Goal: Navigation & Orientation: Find specific page/section

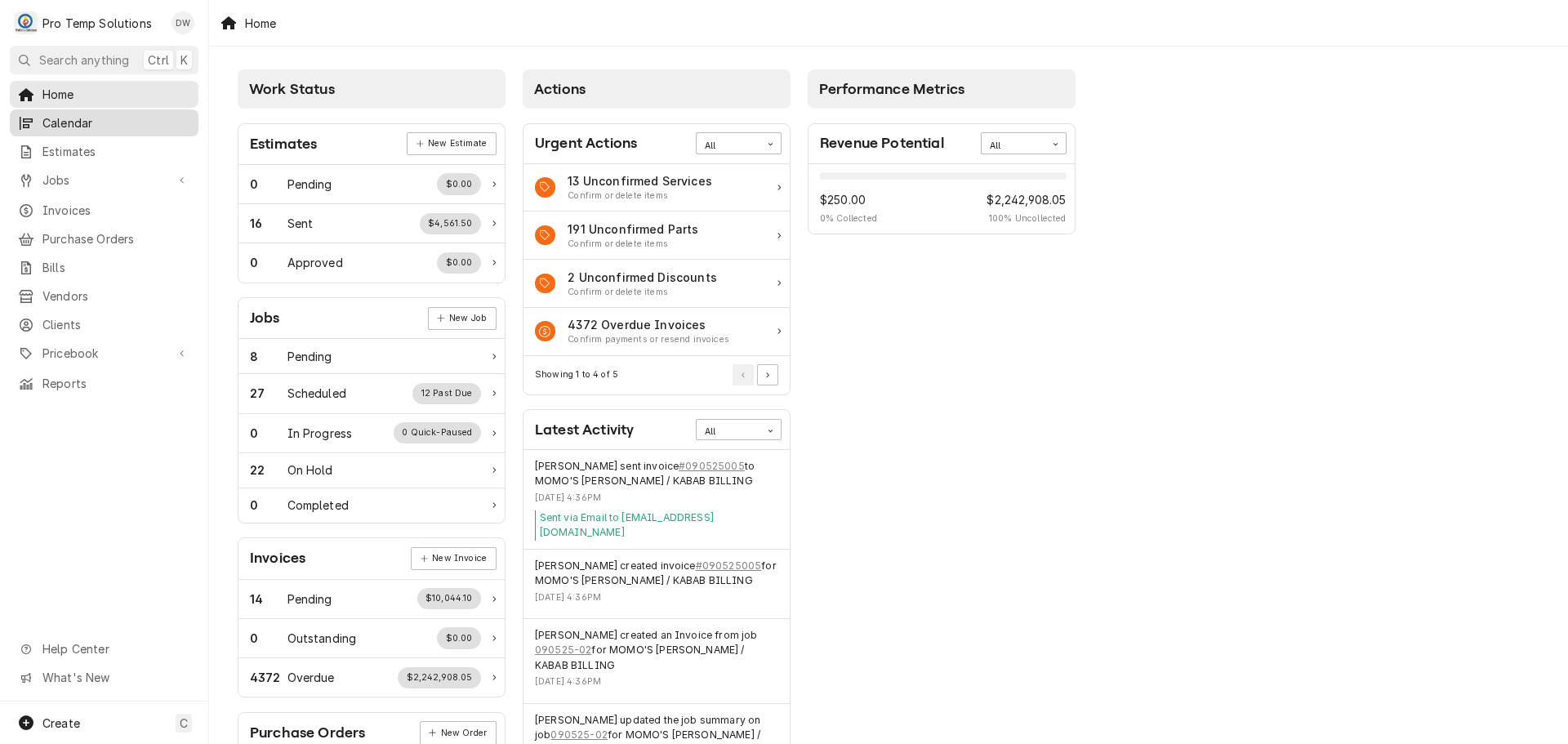
click at [84, 121] on span "Calendar" at bounding box center [116, 123] width 148 height 17
click at [64, 174] on span "Jobs" at bounding box center [104, 180] width 123 height 17
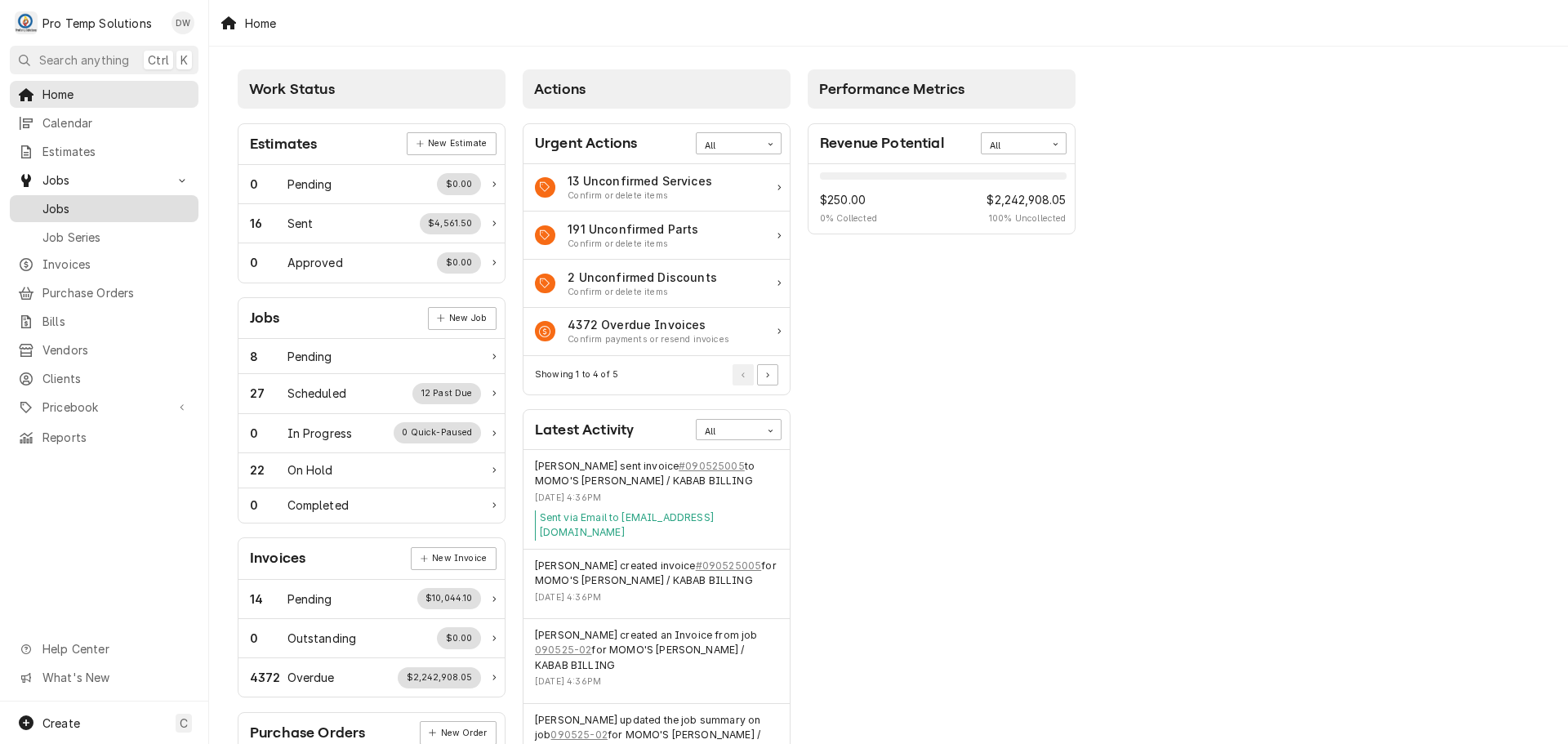
click at [61, 203] on span "Jobs" at bounding box center [116, 209] width 148 height 17
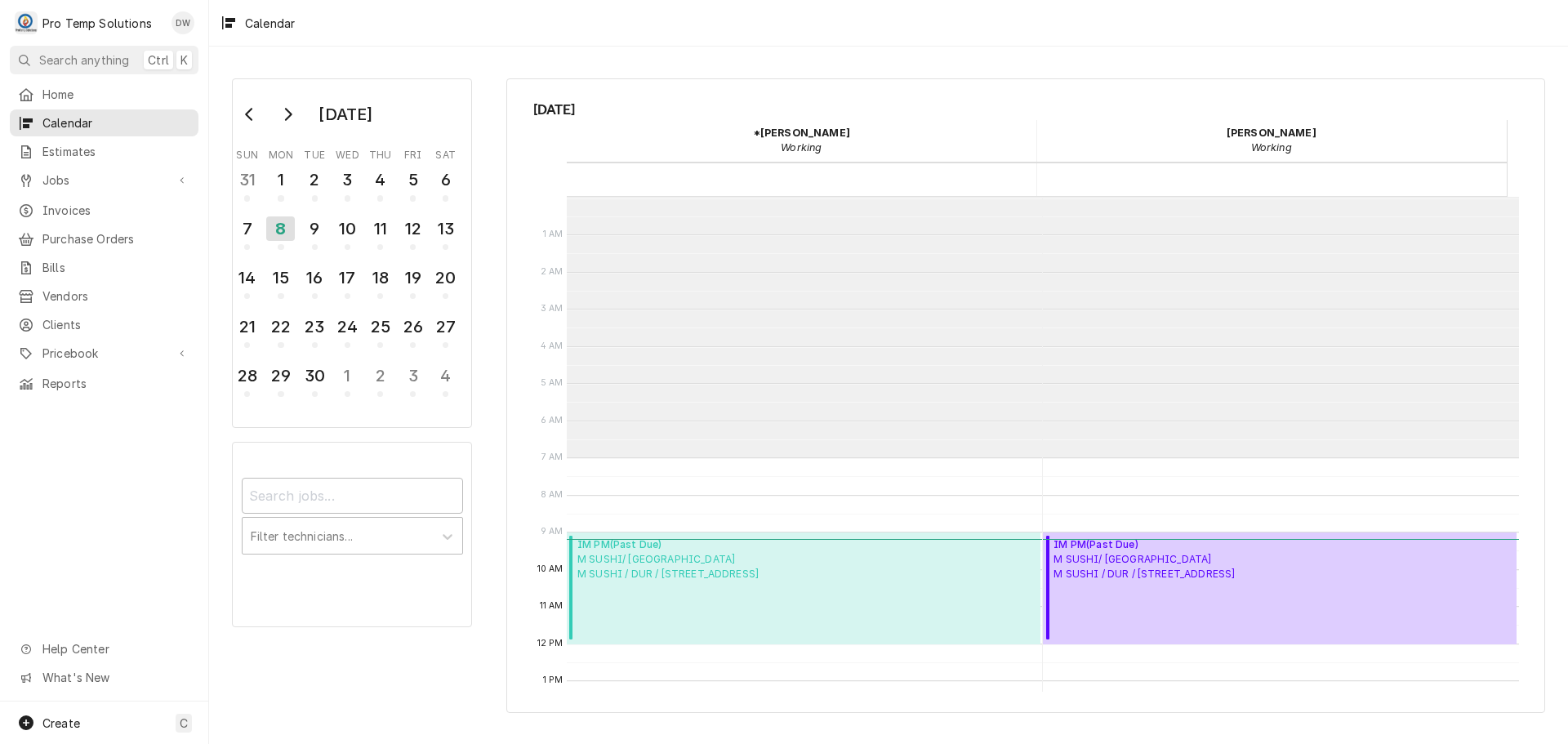
scroll to position [261, 0]
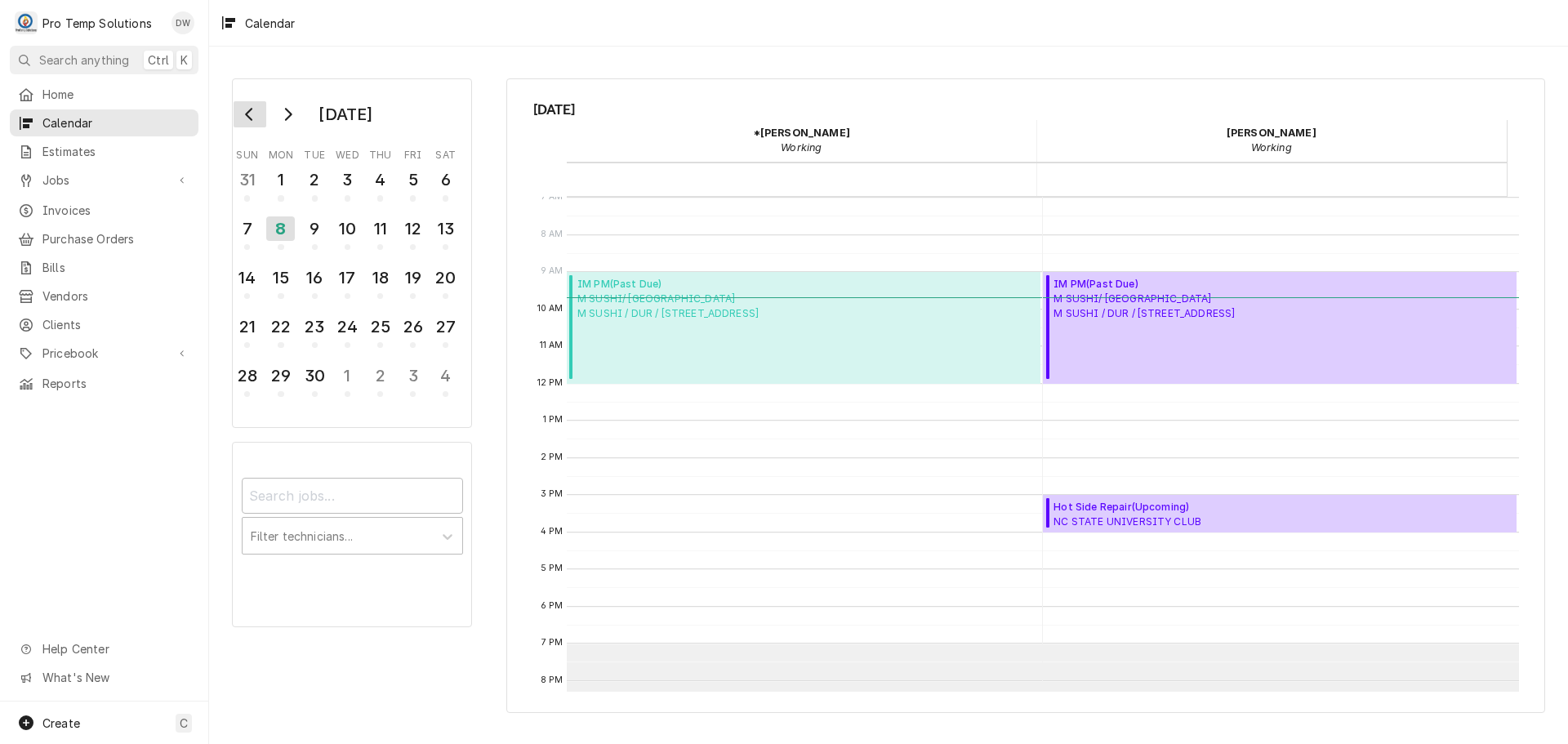
click at [253, 115] on icon "Go to previous month" at bounding box center [250, 115] width 13 height 13
